Goal: Find specific page/section: Find specific page/section

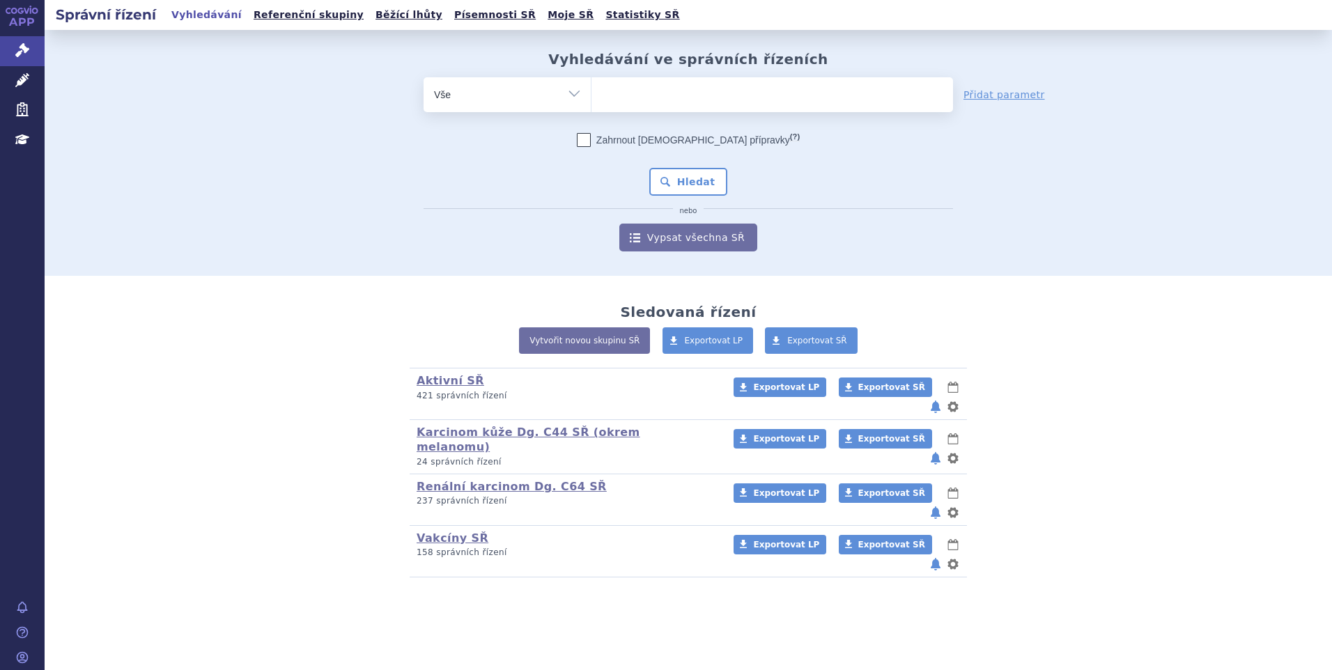
click at [610, 89] on ul at bounding box center [772, 91] width 362 height 29
click at [591, 89] on select at bounding box center [591, 94] width 1 height 35
paste input "SUKLS210401/2025"
type input "SUKLS210401/2025"
select select "SUKLS210401/2025"
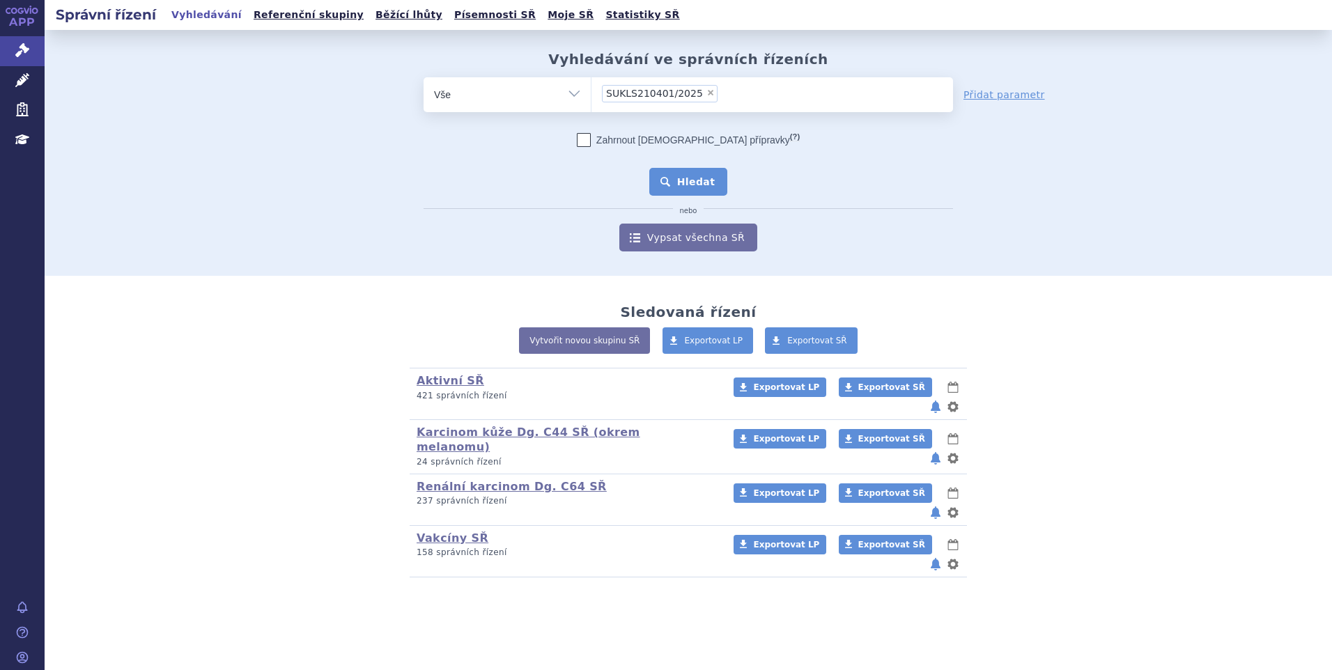
drag, startPoint x: 678, startPoint y: 163, endPoint x: 685, endPoint y: 178, distance: 16.2
click at [685, 178] on div "Zahrnout bratrské přípravky (?) * Pozor, hledání dle vyhledávacího parametru In…" at bounding box center [688, 192] width 529 height 118
drag, startPoint x: 685, startPoint y: 178, endPoint x: 690, endPoint y: 183, distance: 7.4
click at [690, 183] on button "Hledat" at bounding box center [688, 182] width 79 height 28
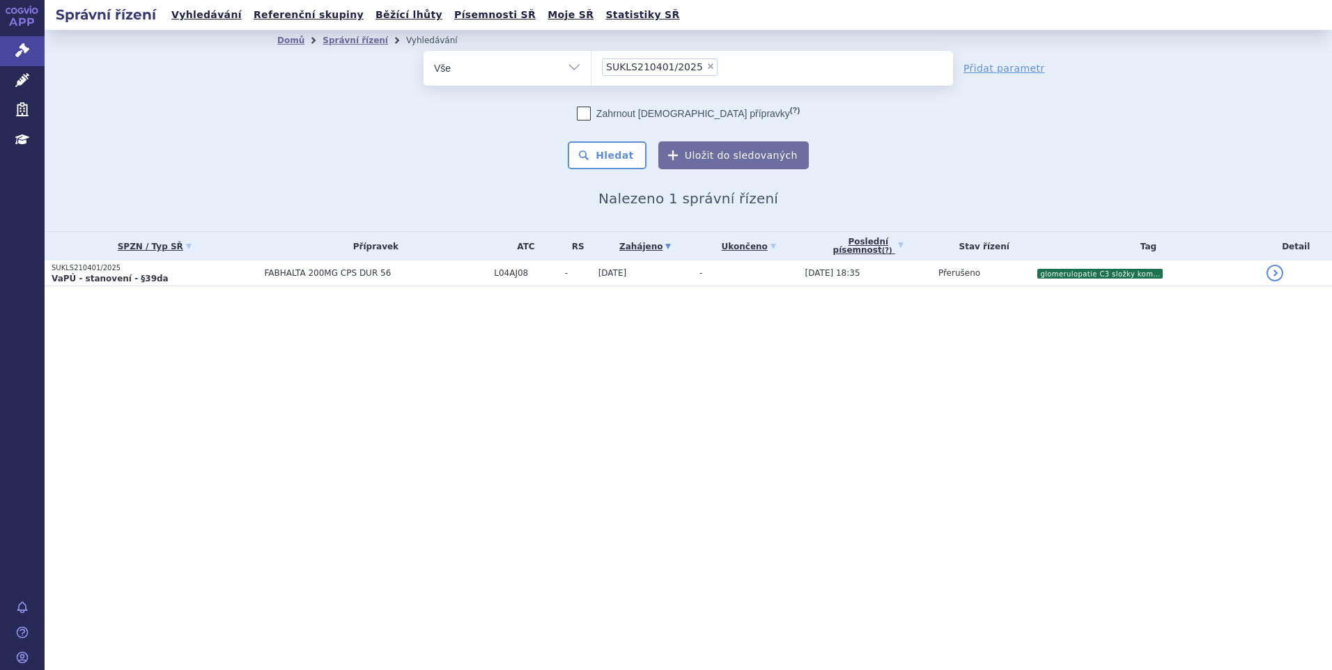
click at [625, 466] on div "Správní řízení Vyhledávání Referenční skupiny Běžící lhůty Písemnosti SŘ Moje S…" at bounding box center [688, 335] width 1287 height 670
